Goal: Contribute content: Add original content to the website for others to see

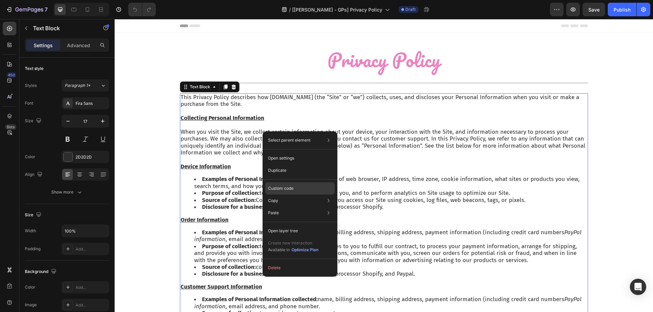
click at [277, 188] on p "Custom code" at bounding box center [280, 189] width 25 height 6
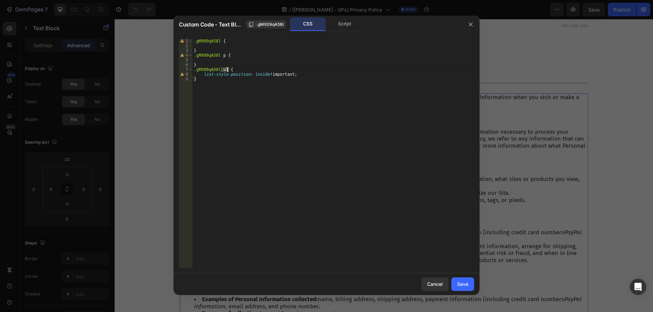
drag, startPoint x: 221, startPoint y: 70, endPoint x: 228, endPoint y: 69, distance: 6.8
click at [228, 69] on div ".gMX09qA58l { } .gMX09qA58l p { } .gMX09qA58l ul { list-style-position : inside…" at bounding box center [332, 158] width 281 height 239
paste textarea ".gp-text-instant ul>li"
click at [253, 73] on div ".gMX09qA58l { } .gMX09qA58l p { } .gMX09qA58l .gp-text-instant ul > li { list-s…" at bounding box center [332, 158] width 281 height 239
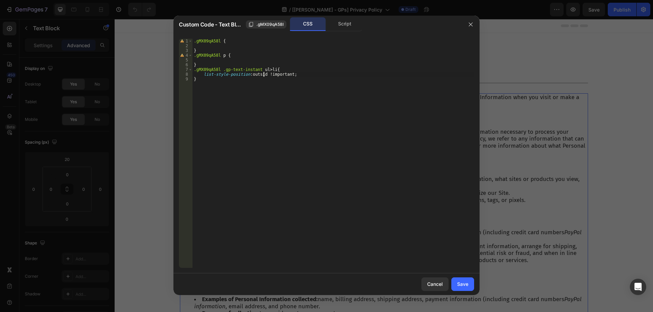
scroll to position [0, 6]
click at [338, 97] on div ".gMX09qA58l { } .gMX09qA58l p { } .gMX09qA58l .gp-text-instant ul > li { list-s…" at bounding box center [332, 158] width 281 height 239
type textarea "}"
click at [460, 284] on div "Save" at bounding box center [462, 284] width 11 height 7
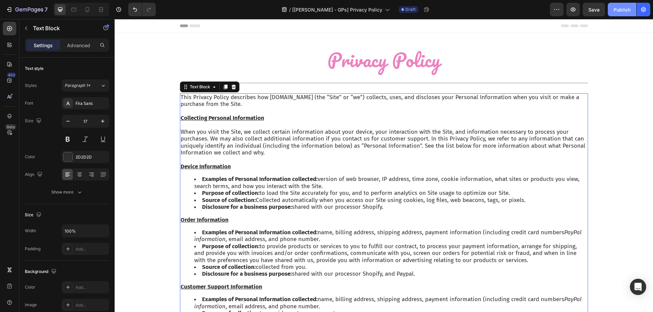
click at [620, 12] on div "Publish" at bounding box center [621, 9] width 17 height 7
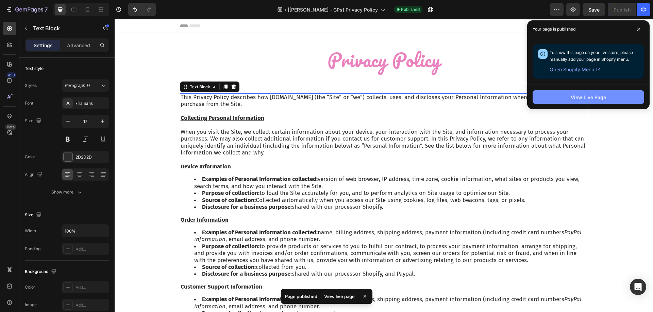
click at [551, 94] on button "View Live Page" at bounding box center [587, 97] width 111 height 14
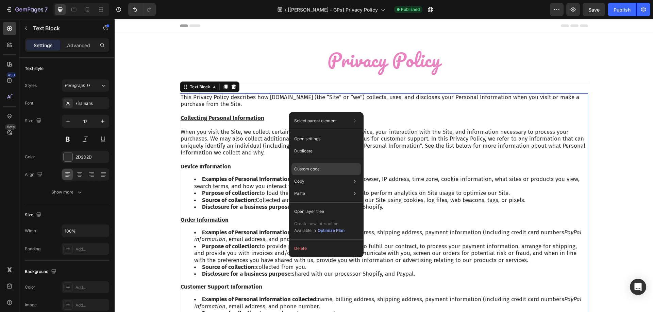
click at [313, 169] on p "Custom code" at bounding box center [306, 169] width 25 height 6
